Goal: Information Seeking & Learning: Learn about a topic

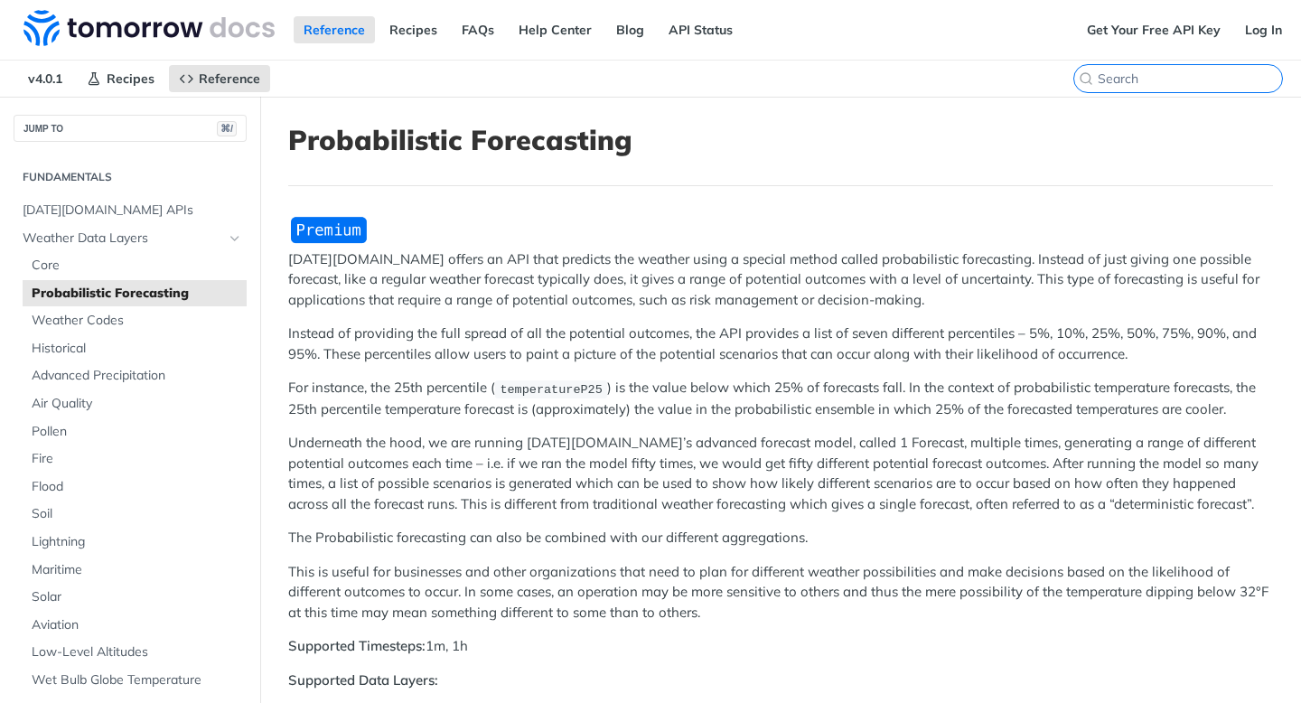
click at [1182, 73] on input "⌘K" at bounding box center [1190, 78] width 184 height 16
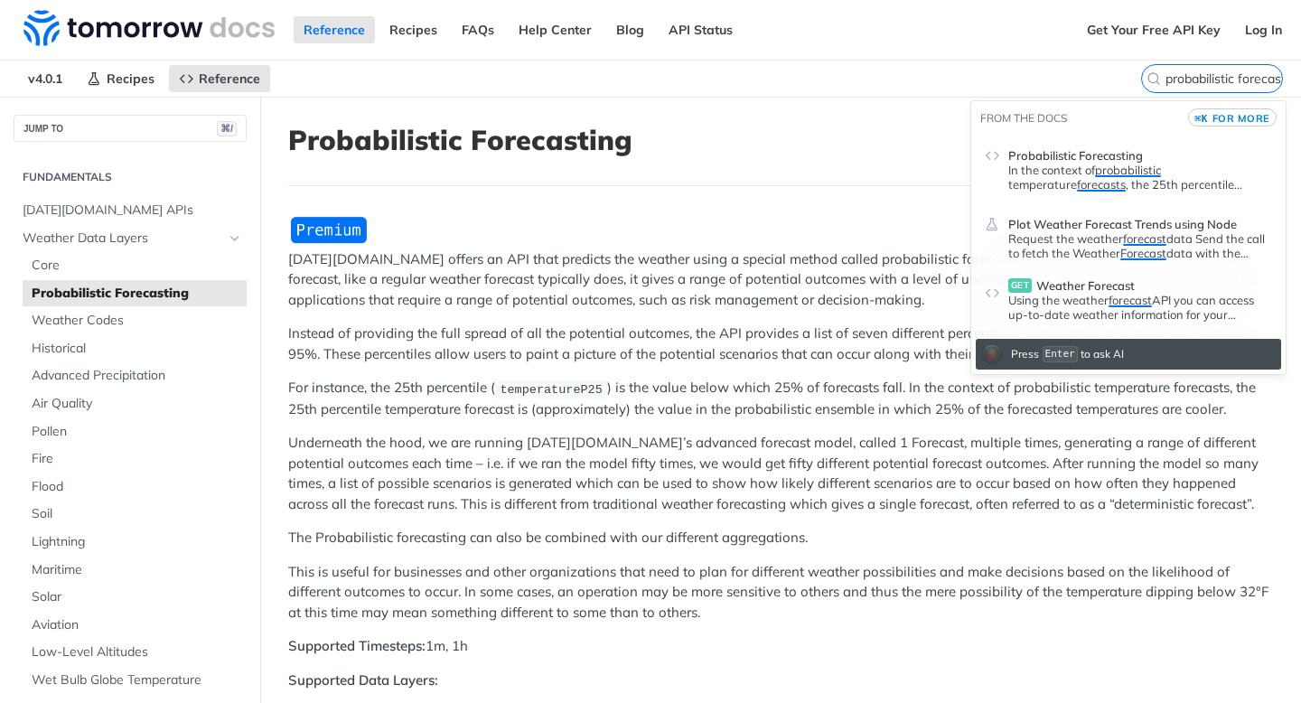
click at [1217, 117] on span "for more" at bounding box center [1241, 118] width 58 height 13
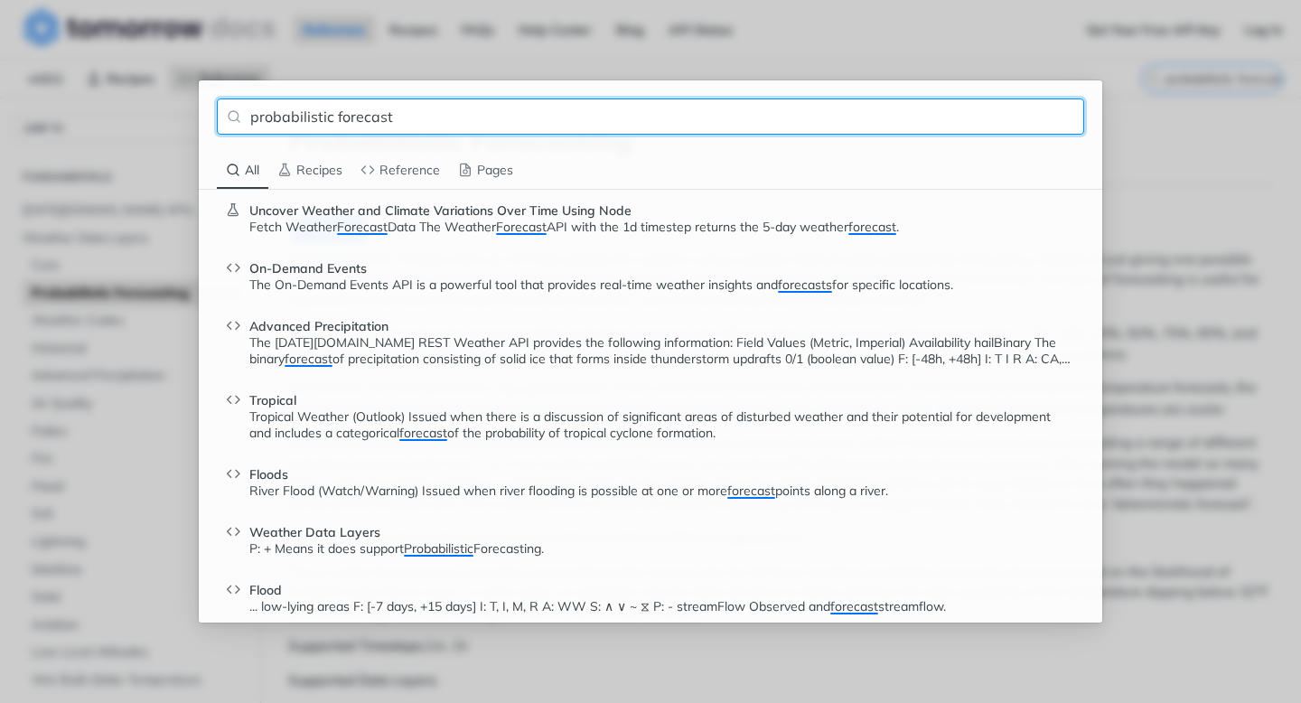
scroll to position [224, 0]
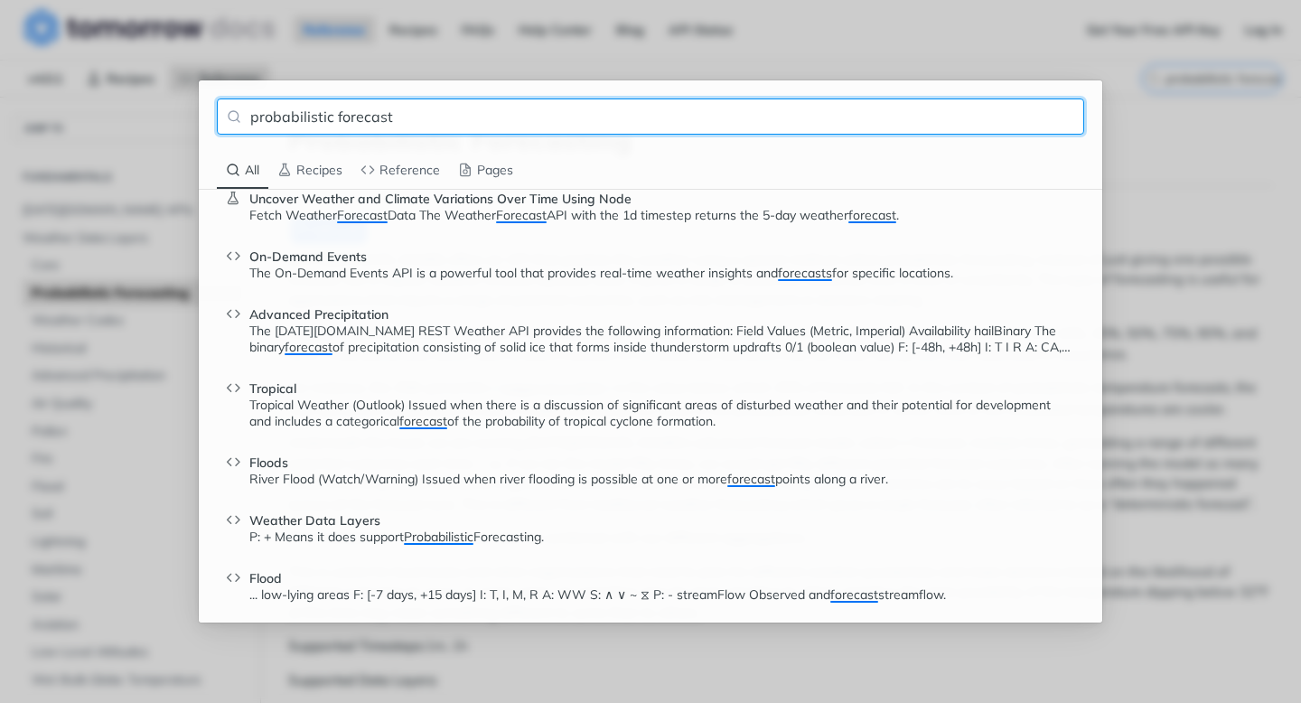
click at [1168, 154] on div "probabilistic forecast All Recipes Reference Pages Probabilistic Forecasting In…" at bounding box center [650, 351] width 1301 height 703
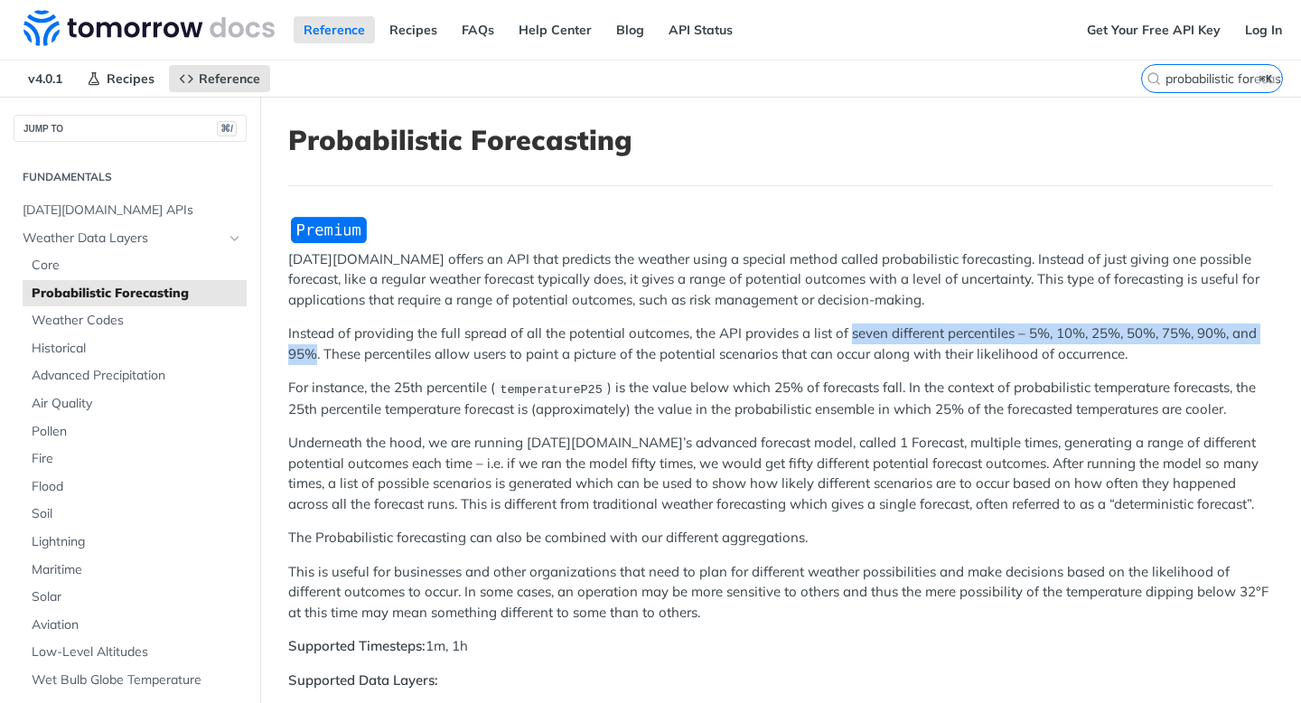
drag, startPoint x: 318, startPoint y: 349, endPoint x: 847, endPoint y: 332, distance: 528.8
click at [847, 332] on p "Instead of providing the full spread of all the potential outcomes, the API pro…" at bounding box center [780, 343] width 985 height 41
copy p "seven different percentiles – 5%, 10%, 25%, 50%, 75%, 90%, and 95%"
click at [1188, 69] on label "probabilistic forecast ⌘K" at bounding box center [1212, 78] width 142 height 29
click at [1188, 70] on input "probabilistic forecast" at bounding box center [1190, 78] width 184 height 16
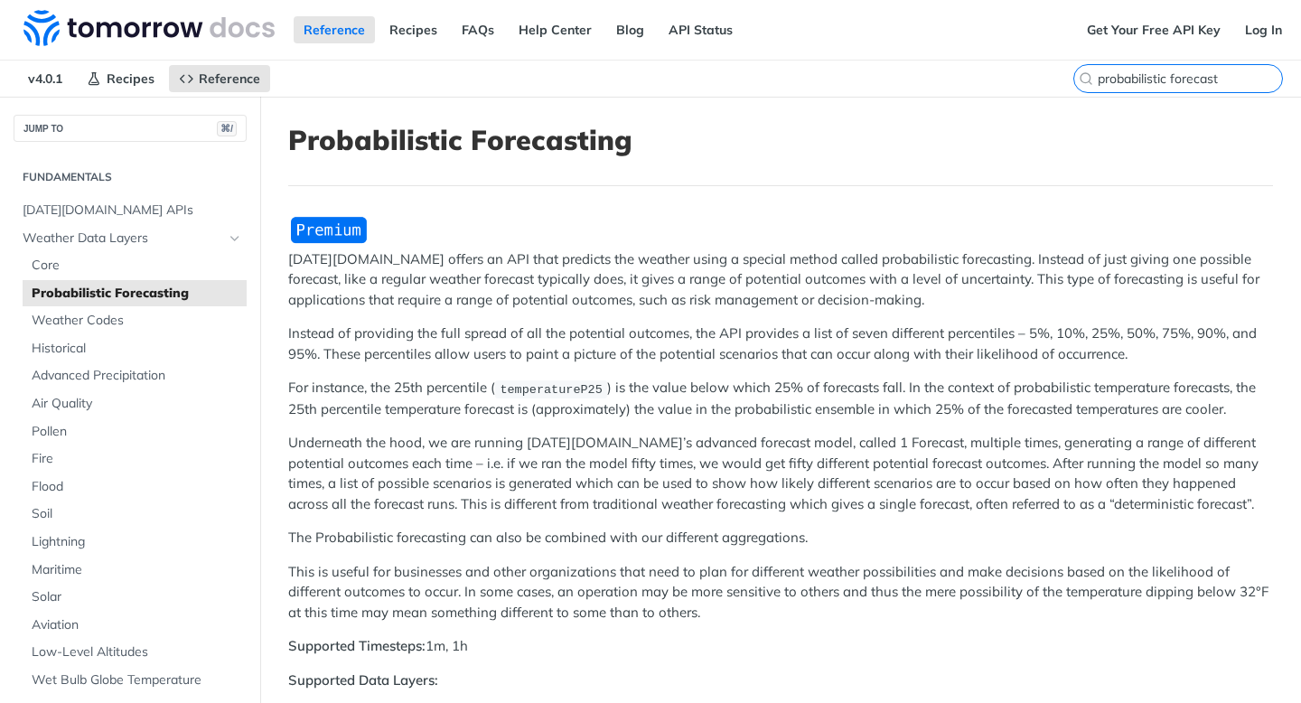
scroll to position [0, 0]
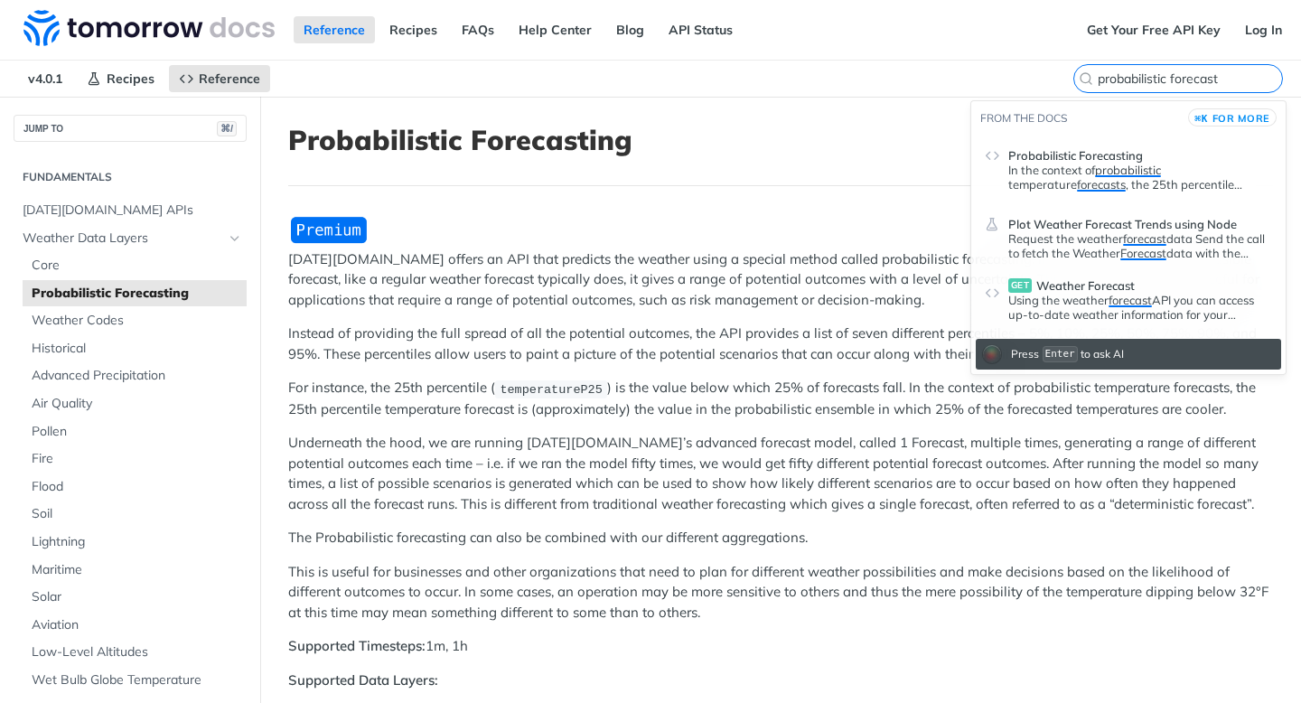
paste input "1F"
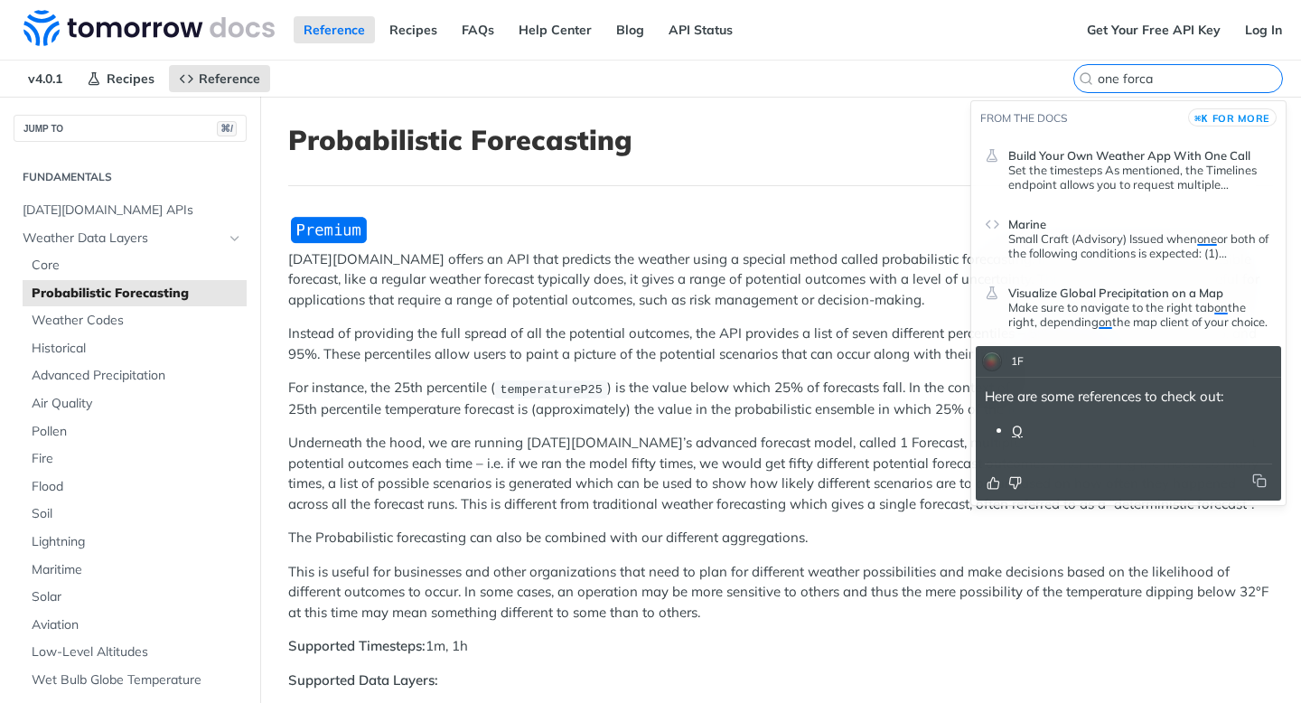
type input "one forca"
